Goal: Check status: Check status

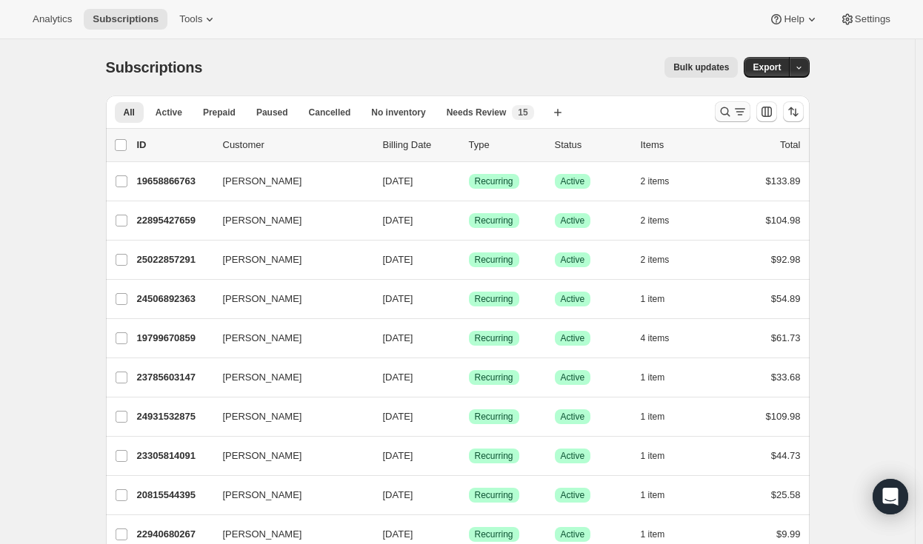
click at [736, 110] on icon "Search and filter results" at bounding box center [739, 111] width 15 height 15
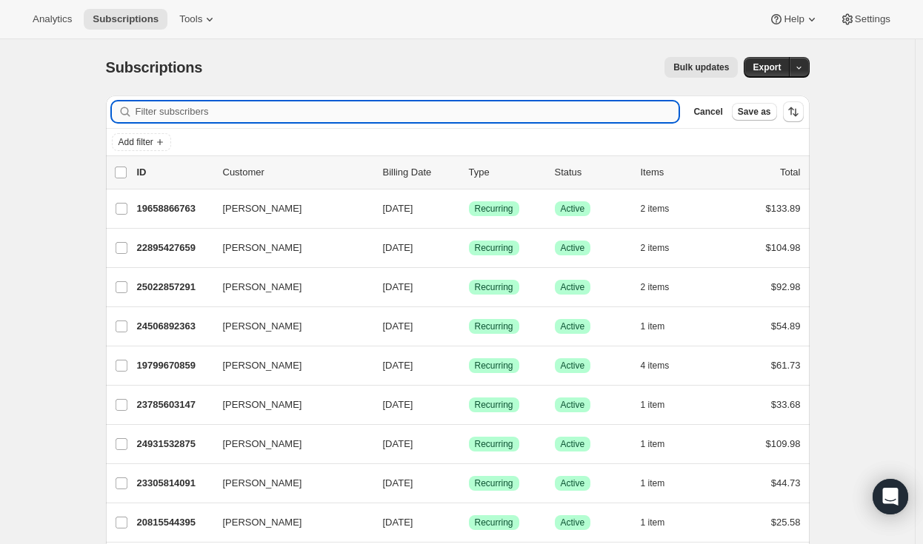
paste input "[EMAIL_ADDRESS][DOMAIN_NAME]"
type input "[EMAIL_ADDRESS][DOMAIN_NAME]"
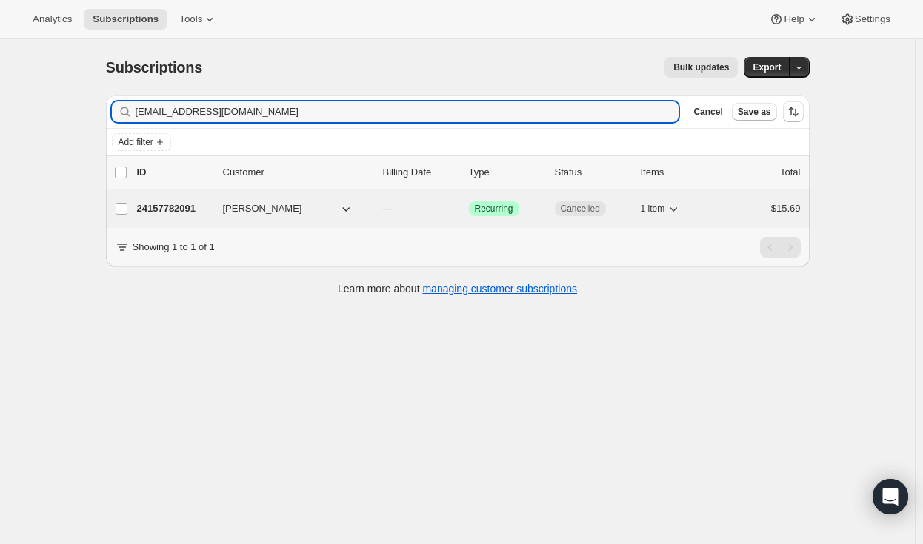
click at [169, 205] on p "24157782091" at bounding box center [174, 208] width 74 height 15
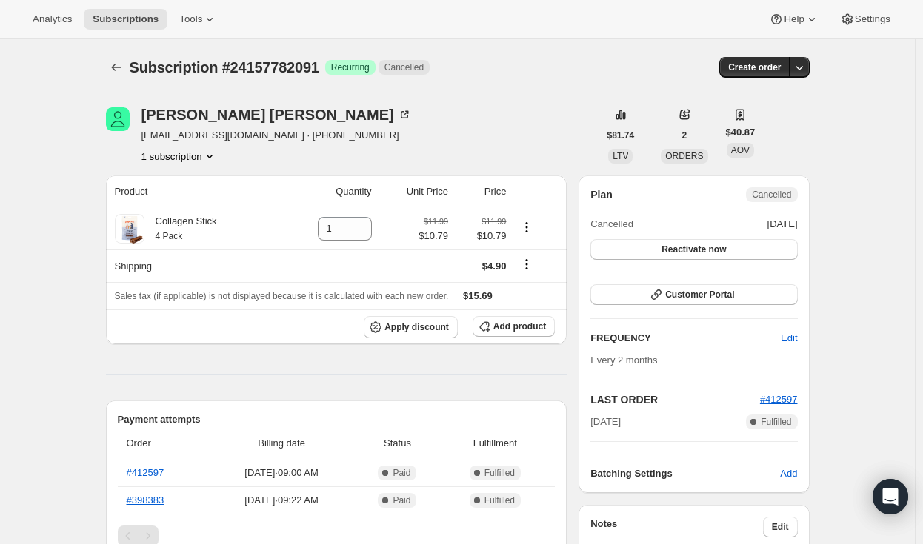
click at [188, 157] on button "1 subscription" at bounding box center [179, 156] width 76 height 15
click at [397, 127] on div "[PERSON_NAME] [EMAIL_ADDRESS][DOMAIN_NAME] · [PHONE_NUMBER] 1 subscription" at bounding box center [352, 135] width 492 height 56
